Goal: Task Accomplishment & Management: Manage account settings

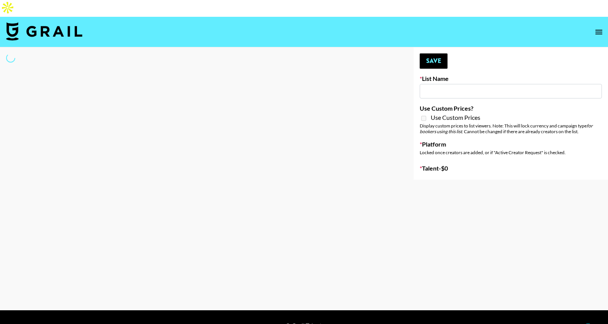
click at [436, 84] on input at bounding box center [511, 91] width 182 height 14
type input "Butcher Box ([DATE])"
checkbox input "true"
select select "Brand"
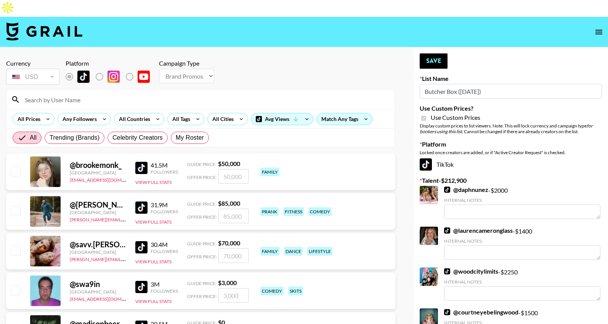
click at [110, 93] on input at bounding box center [205, 99] width 370 height 12
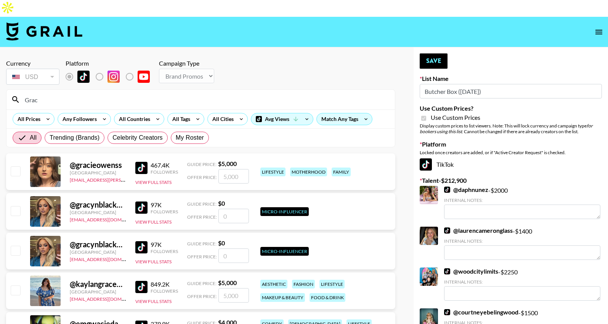
type input "Grac"
click at [239, 169] on input "number" at bounding box center [234, 176] width 31 height 14
checkbox input "true"
type input "5000"
click at [499, 114] on div "Use Custom Prices" at bounding box center [511, 118] width 182 height 9
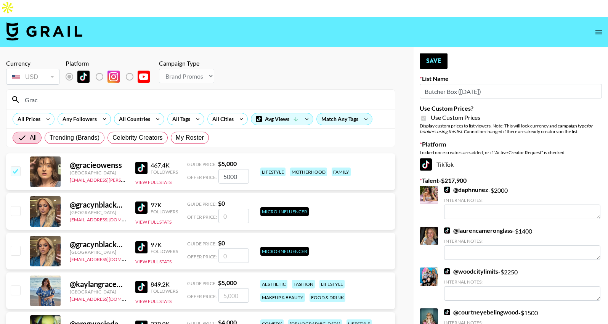
click at [283, 153] on div "@ gracieowenss [GEOGRAPHIC_DATA] [EMAIL_ADDRESS][PERSON_NAME][DOMAIN_NAME] 467.…" at bounding box center [200, 171] width 389 height 37
click at [438, 53] on button "Save" at bounding box center [434, 60] width 28 height 15
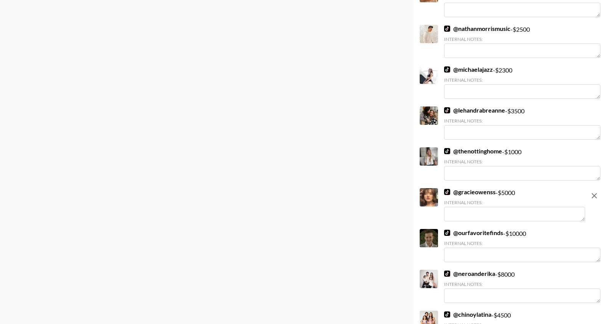
scroll to position [1775, 0]
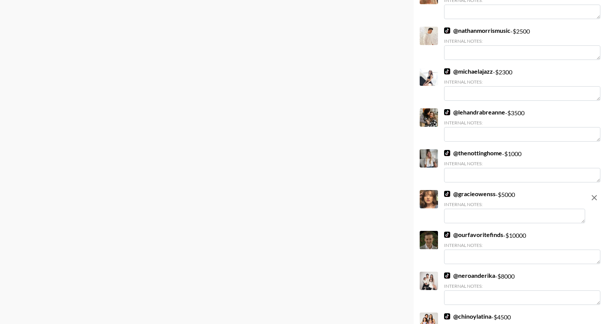
click at [520, 209] on textarea at bounding box center [514, 216] width 141 height 14
click at [478, 209] on textarea "Her fiancé has a cooking series, this could be a great fit for her channel!" at bounding box center [514, 216] width 141 height 14
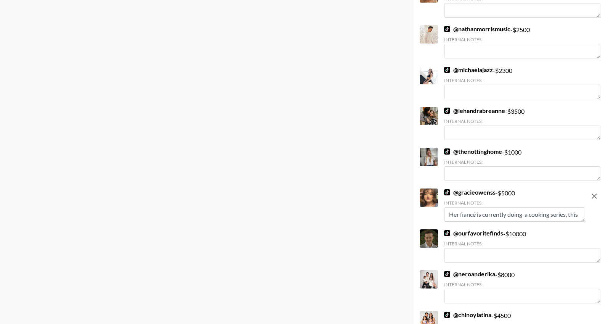
click at [569, 207] on textarea "Her fiancé is currently doing a cooking series, this could be a great fit for h…" at bounding box center [514, 214] width 141 height 14
click at [544, 207] on textarea "Her fiancé is currently doing a cooking series @lothedad, this could be a great…" at bounding box center [514, 214] width 141 height 14
click at [493, 207] on textarea "Her fiancé is currently doing a cooking series @lothedad, this could be a great…" at bounding box center [514, 214] width 141 height 14
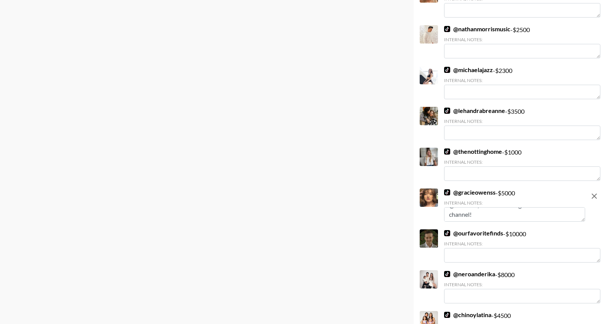
type textarea "Her fiancé is currently doing a cooking series @lothedad, this could be a great…"
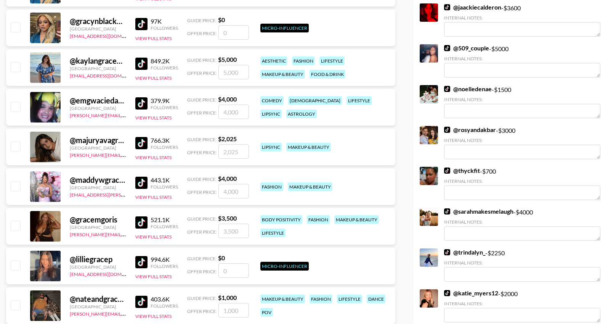
scroll to position [0, 0]
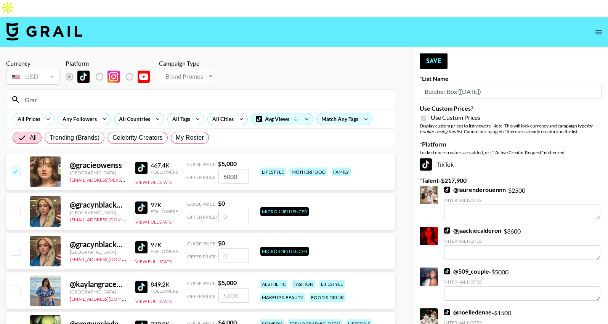
click at [432, 53] on button "Save" at bounding box center [434, 60] width 28 height 15
